Goal: Entertainment & Leisure: Consume media (video, audio)

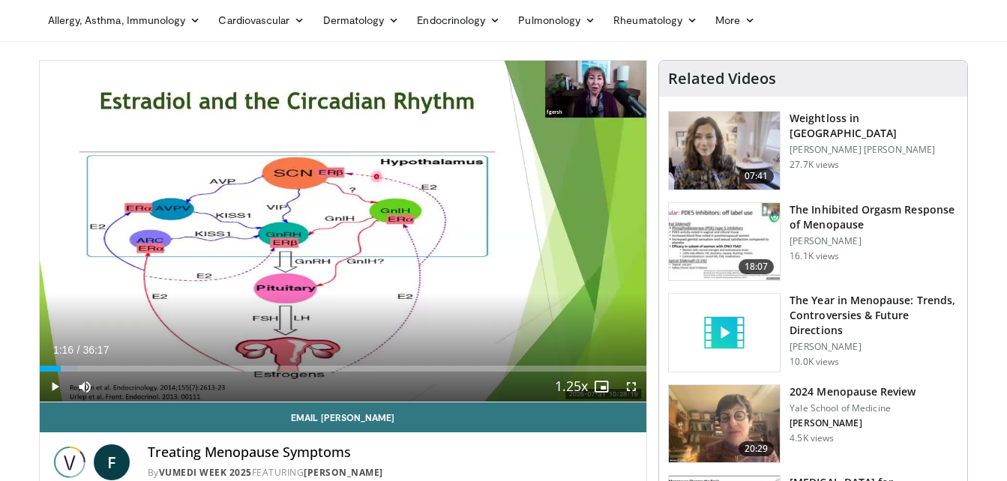
scroll to position [52, 0]
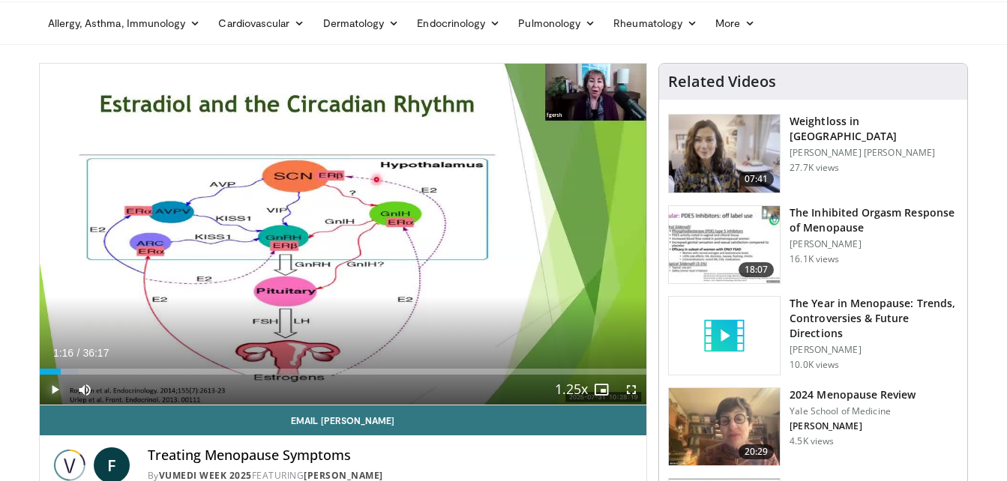
click at [54, 391] on span "Video Player" at bounding box center [55, 390] width 30 height 30
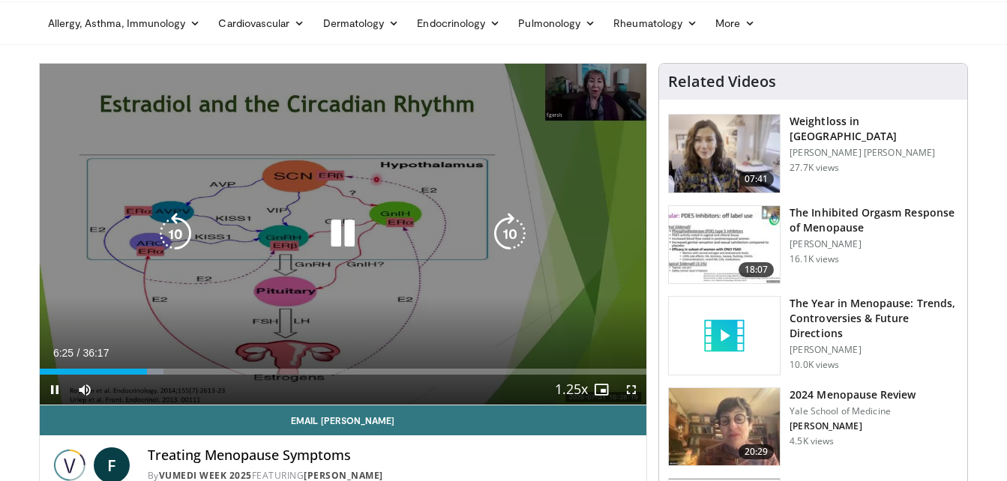
click at [438, 129] on div "10 seconds Tap to unmute" at bounding box center [343, 234] width 607 height 341
click at [334, 226] on icon "Video Player" at bounding box center [343, 234] width 42 height 42
click at [183, 229] on icon "Video Player" at bounding box center [175, 234] width 42 height 42
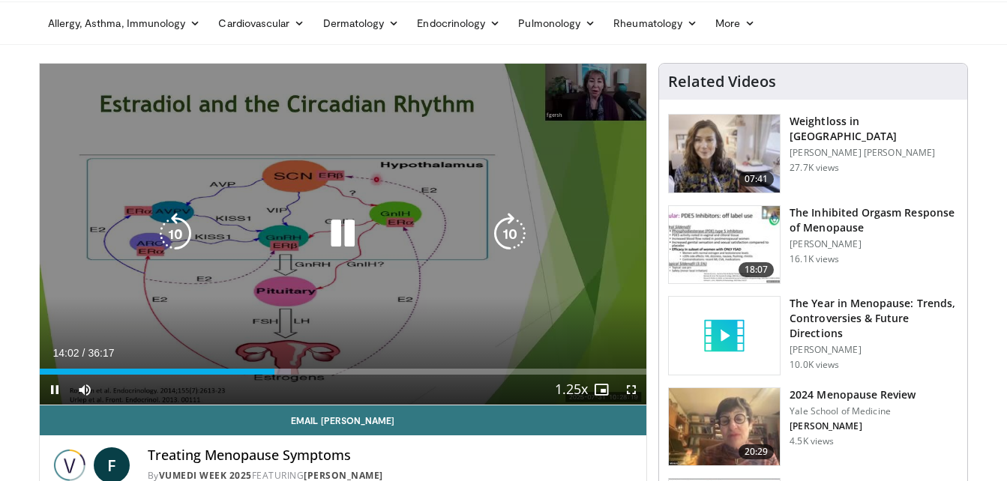
click at [316, 170] on div "30 seconds Tap to unmute" at bounding box center [343, 234] width 607 height 341
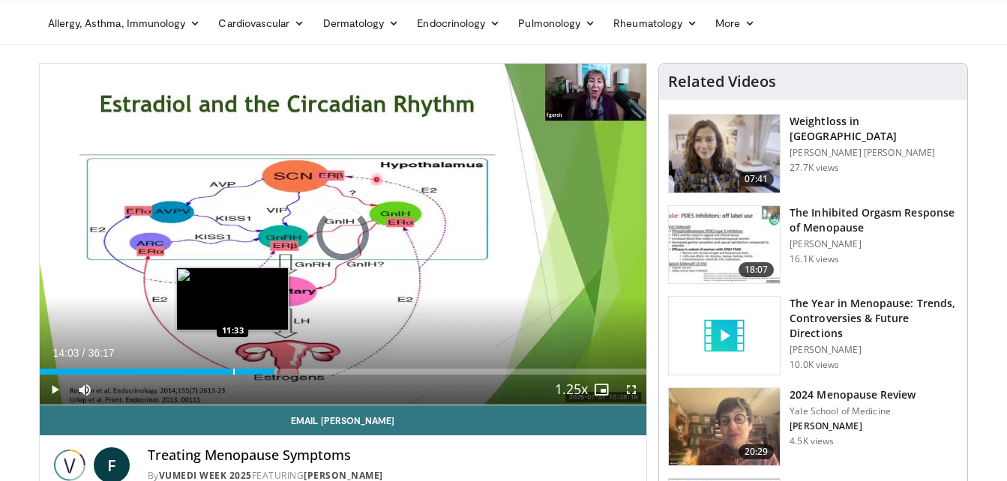
click at [233, 372] on div "Progress Bar" at bounding box center [233, 372] width 1 height 6
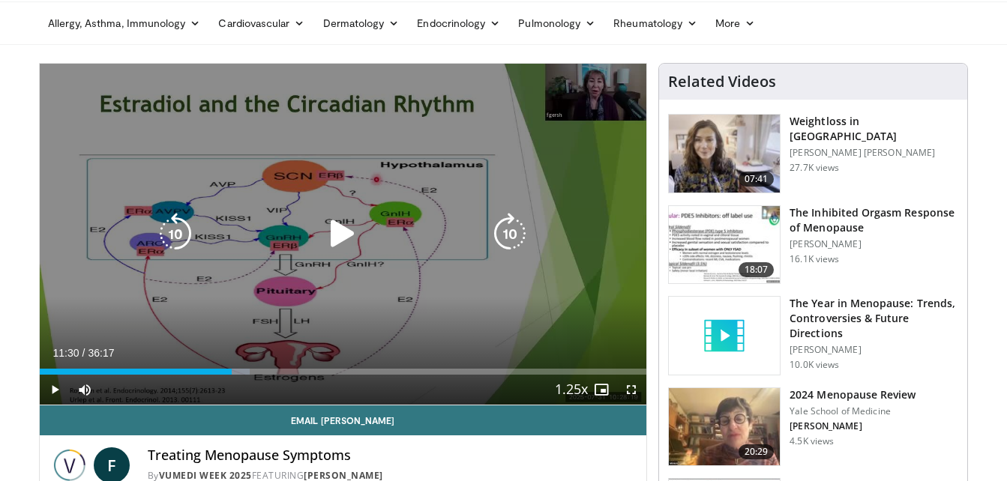
click at [349, 227] on icon "Video Player" at bounding box center [343, 234] width 42 height 42
click at [334, 235] on icon "Video Player" at bounding box center [343, 234] width 42 height 42
